Goal: Task Accomplishment & Management: Use online tool/utility

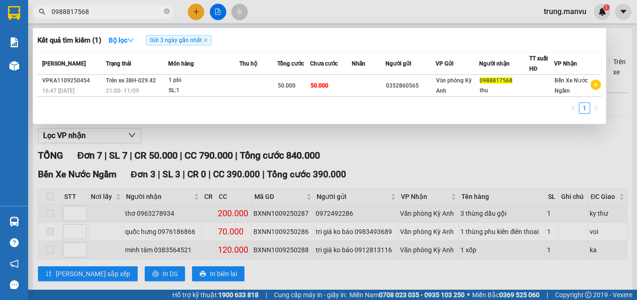
drag, startPoint x: 0, startPoint y: 0, endPoint x: 97, endPoint y: 8, distance: 97.4
click at [97, 11] on input "0988817568" at bounding box center [107, 12] width 111 height 10
type input "0"
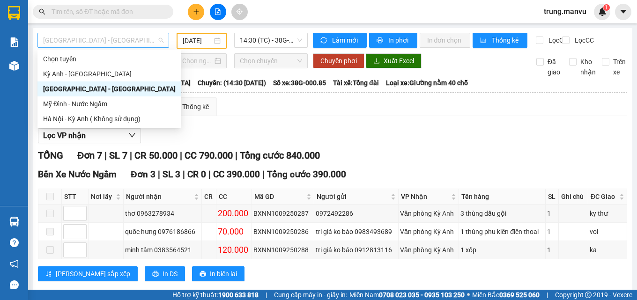
click at [128, 41] on span "[GEOGRAPHIC_DATA] - [GEOGRAPHIC_DATA]" at bounding box center [103, 40] width 120 height 14
click at [114, 72] on div "Kỳ Anh - [GEOGRAPHIC_DATA]" at bounding box center [109, 74] width 133 height 10
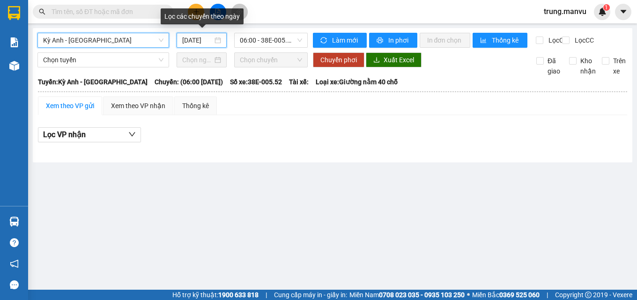
click at [187, 40] on input "[DATE]" at bounding box center [197, 40] width 31 height 10
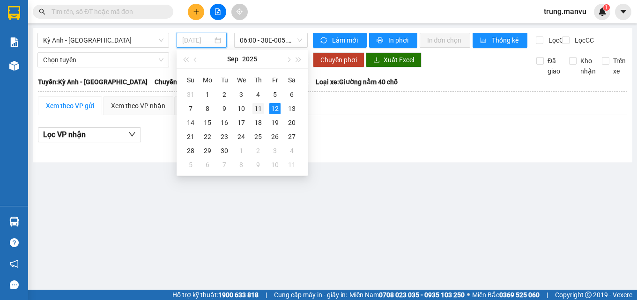
click at [260, 107] on div "11" at bounding box center [258, 108] width 11 height 11
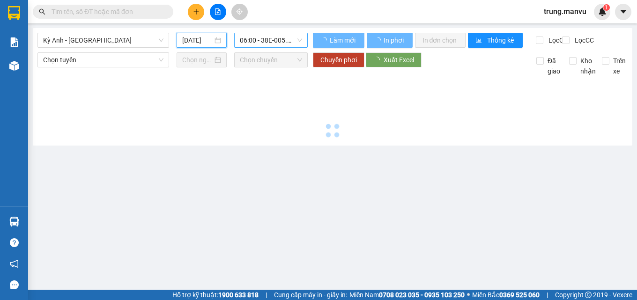
type input "[DATE]"
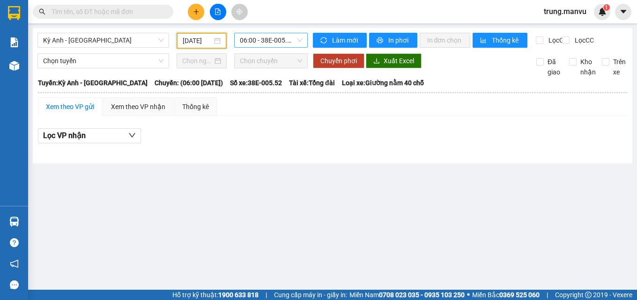
click at [269, 38] on span "06:00 - 38E-005.52" at bounding box center [271, 40] width 62 height 14
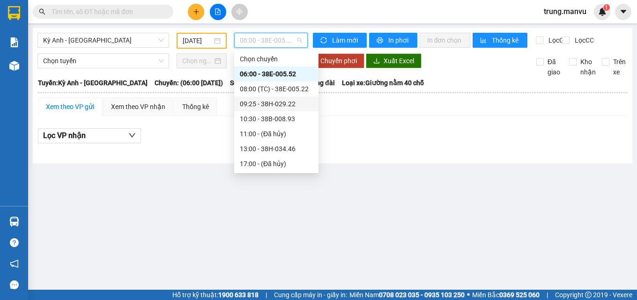
click at [292, 104] on div "09:25 - 38H-029.22" at bounding box center [276, 104] width 73 height 10
